Goal: Browse casually

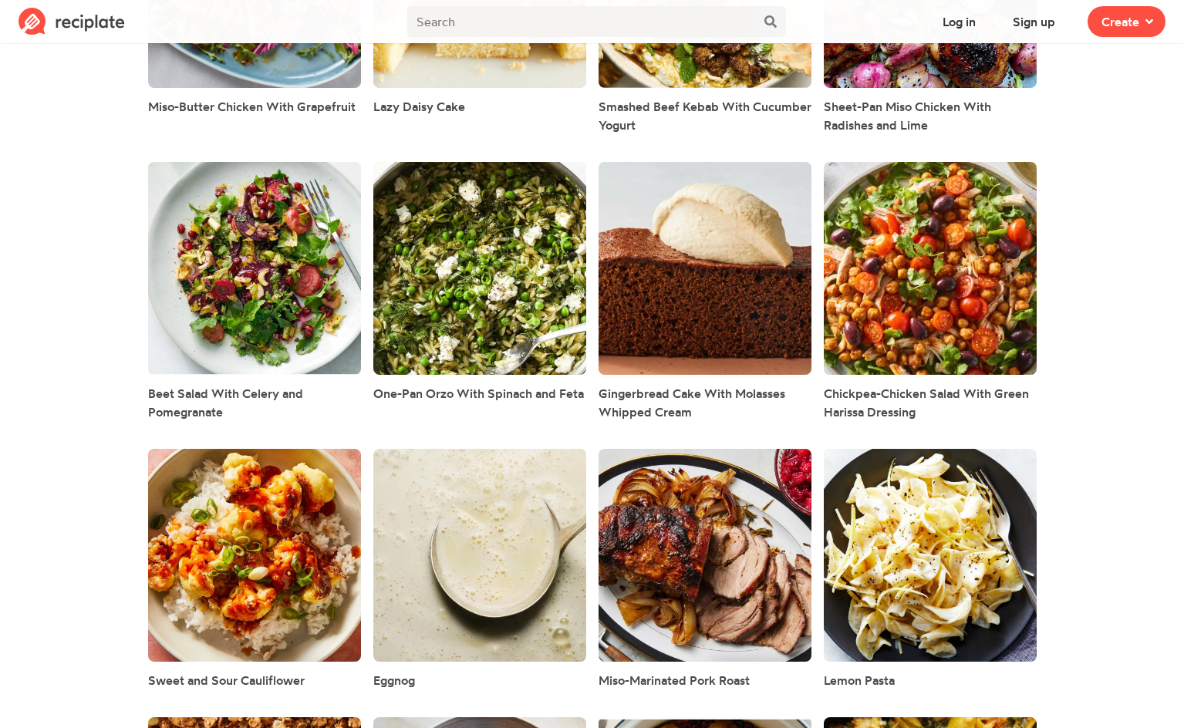
scroll to position [2622, 0]
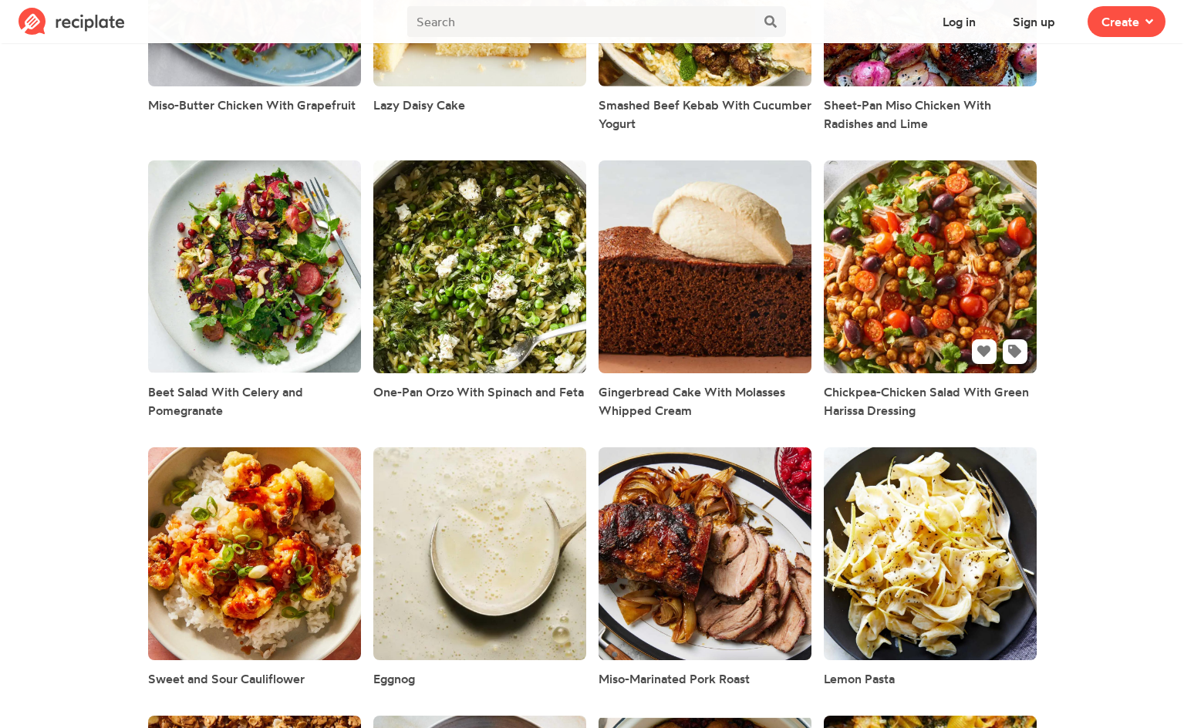
click at [959, 270] on link at bounding box center [930, 266] width 213 height 213
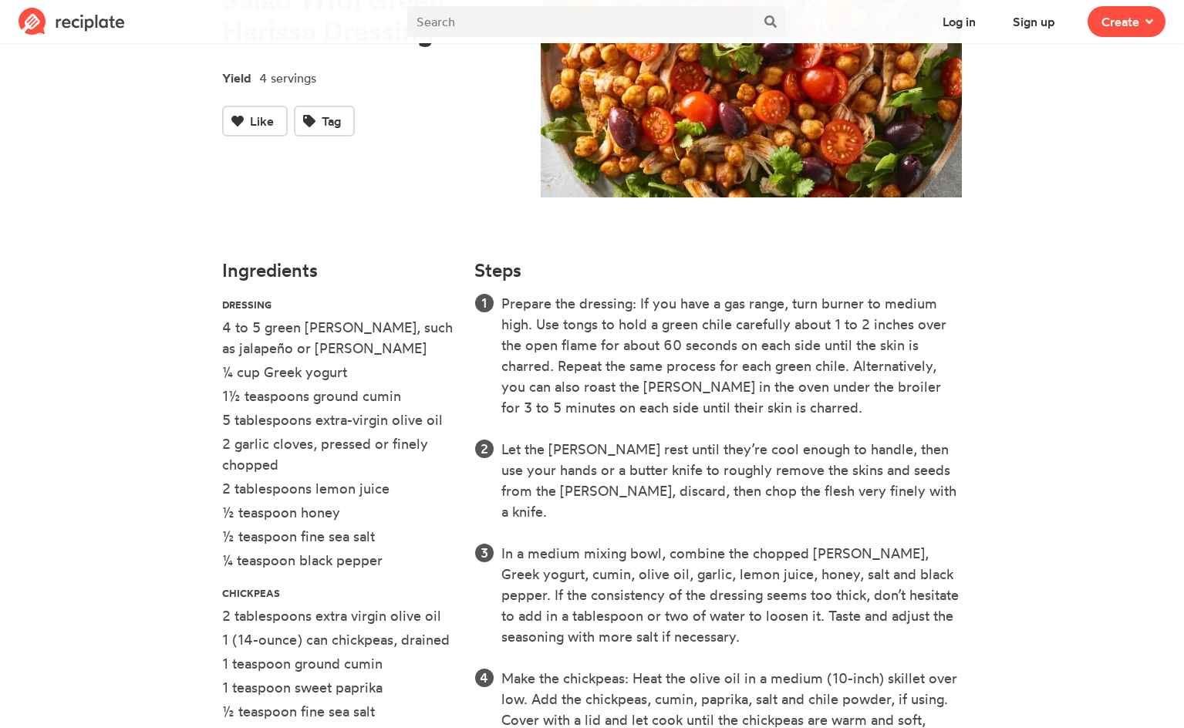
scroll to position [463, 0]
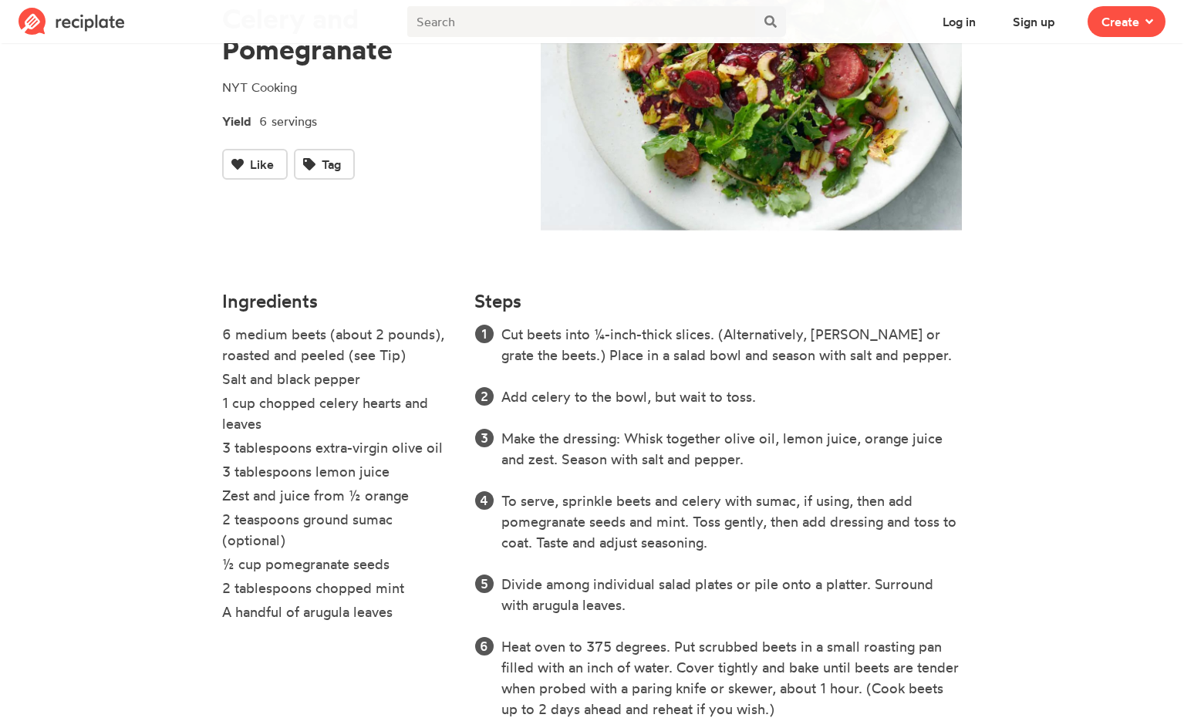
scroll to position [231, 0]
drag, startPoint x: 25, startPoint y: 187, endPoint x: 1064, endPoint y: 261, distance: 1041.6
click at [1071, 284] on section "Grace Bish Beet Salad With Celery and Pomegranate NYT Cooking Yield 6 servings …" at bounding box center [592, 288] width 1184 height 945
